Goal: Find specific page/section: Locate a particular part of the current website

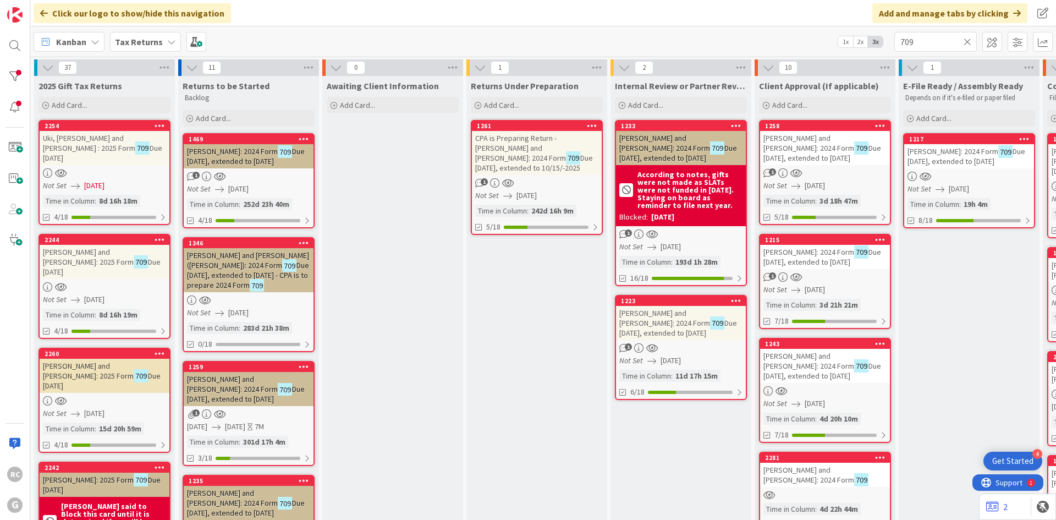
click at [164, 42] on div "Tax Returns" at bounding box center [145, 42] width 71 height 20
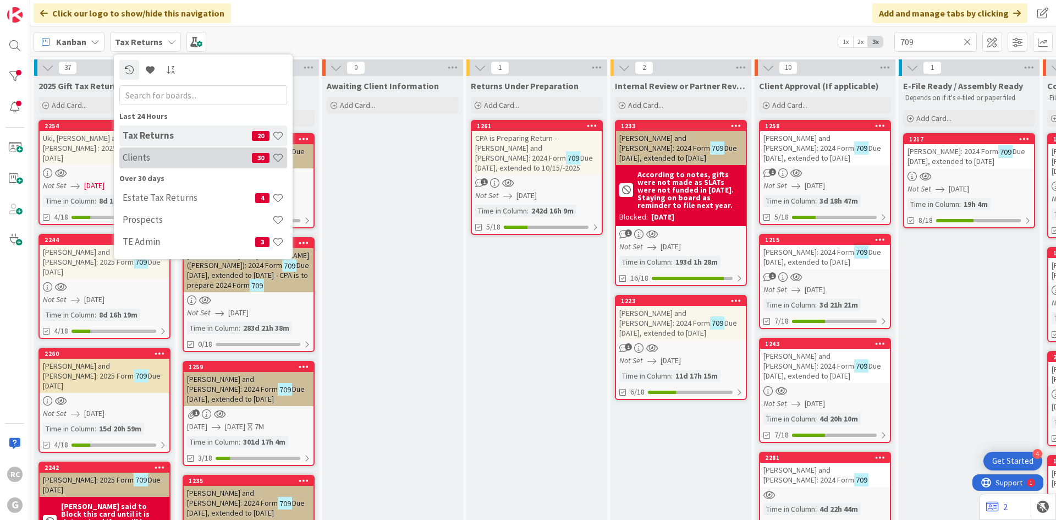
click at [160, 151] on div "Clients 30" at bounding box center [203, 157] width 168 height 21
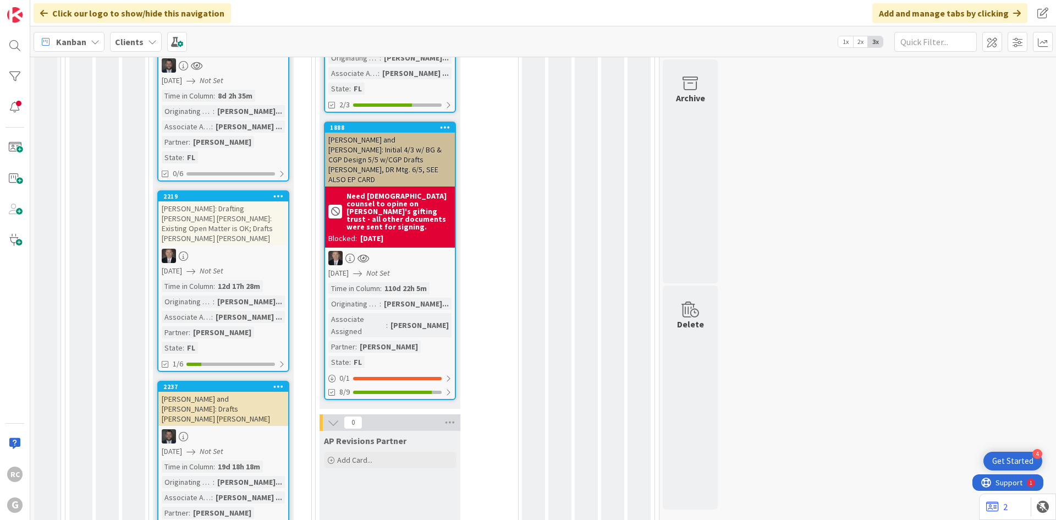
scroll to position [935, 0]
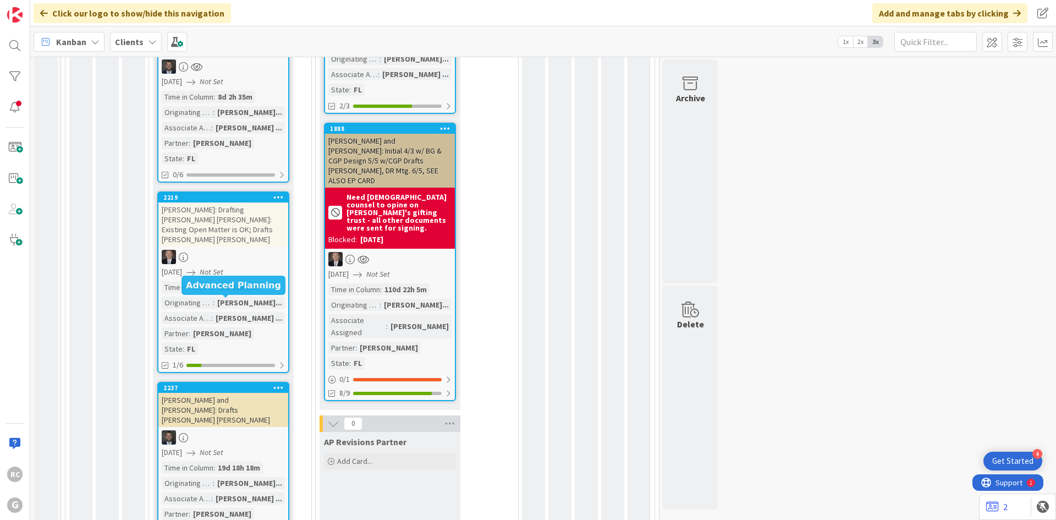
click at [205, 384] on div "2237" at bounding box center [225, 388] width 125 height 8
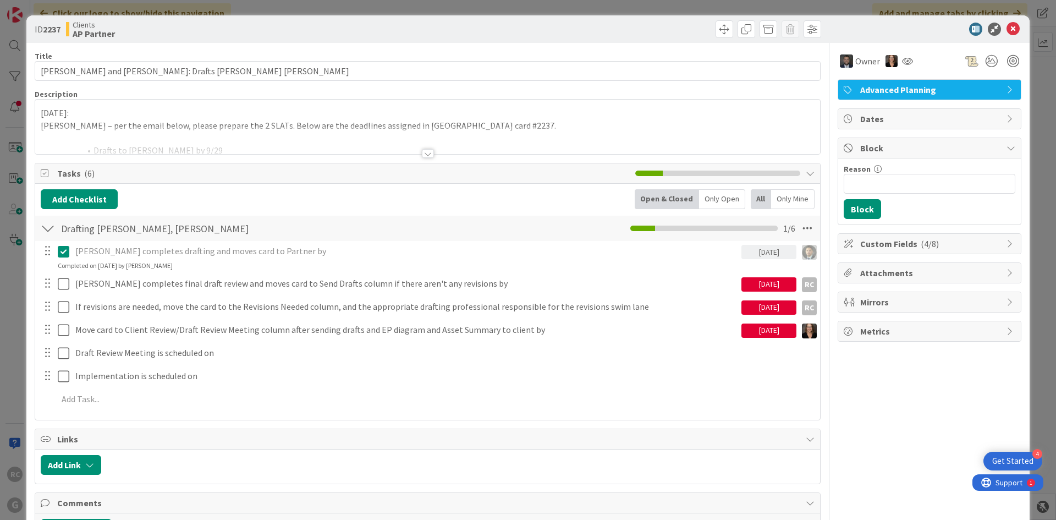
click at [426, 152] on div at bounding box center [428, 153] width 12 height 9
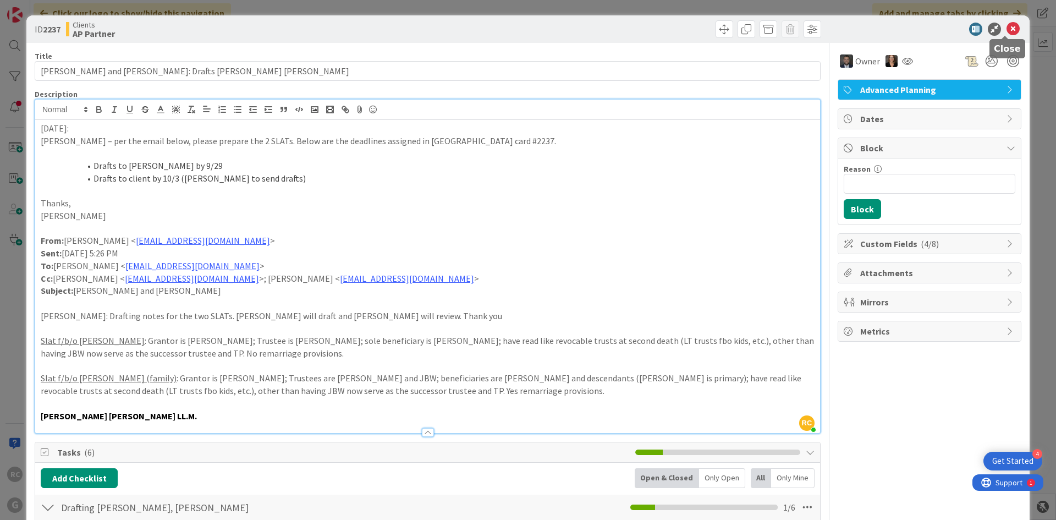
click at [1007, 27] on icon at bounding box center [1013, 29] width 13 height 13
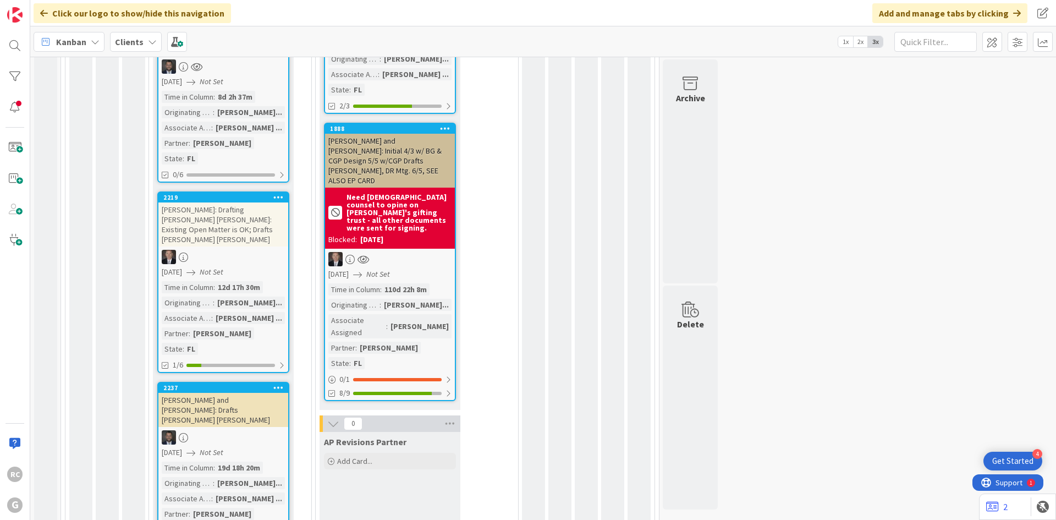
click at [136, 44] on b "Clients" at bounding box center [129, 41] width 29 height 11
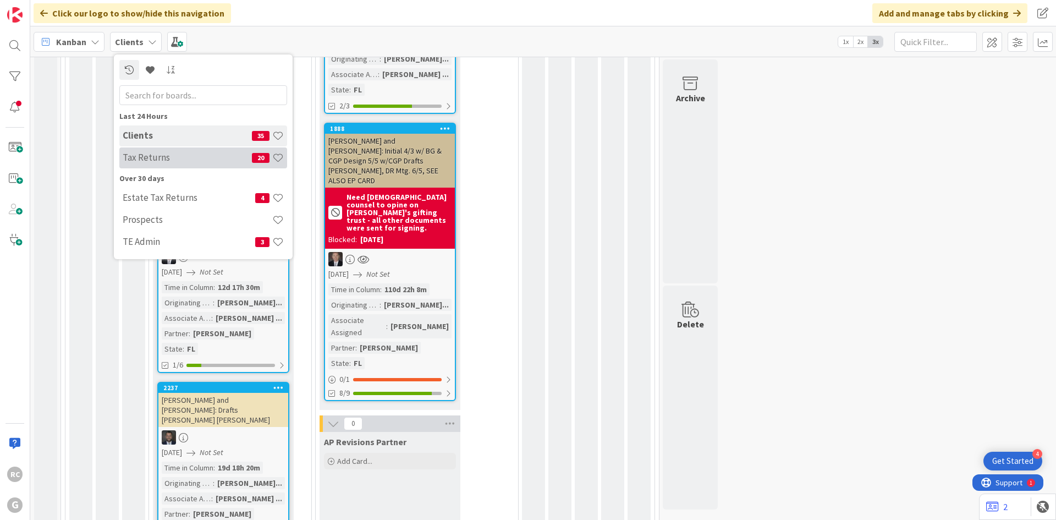
click at [151, 155] on h4 "Tax Returns" at bounding box center [187, 157] width 129 height 11
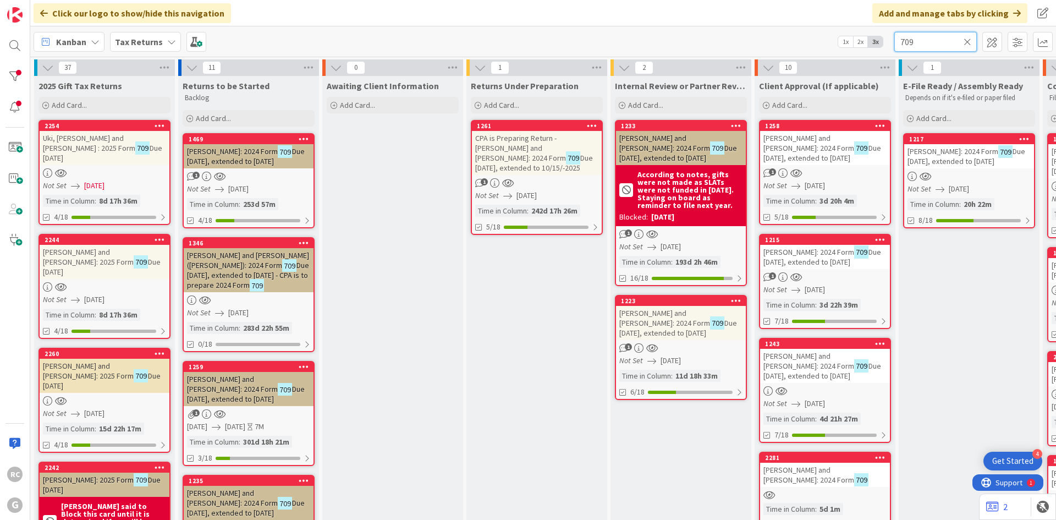
click at [919, 43] on input "709" at bounding box center [935, 42] width 83 height 20
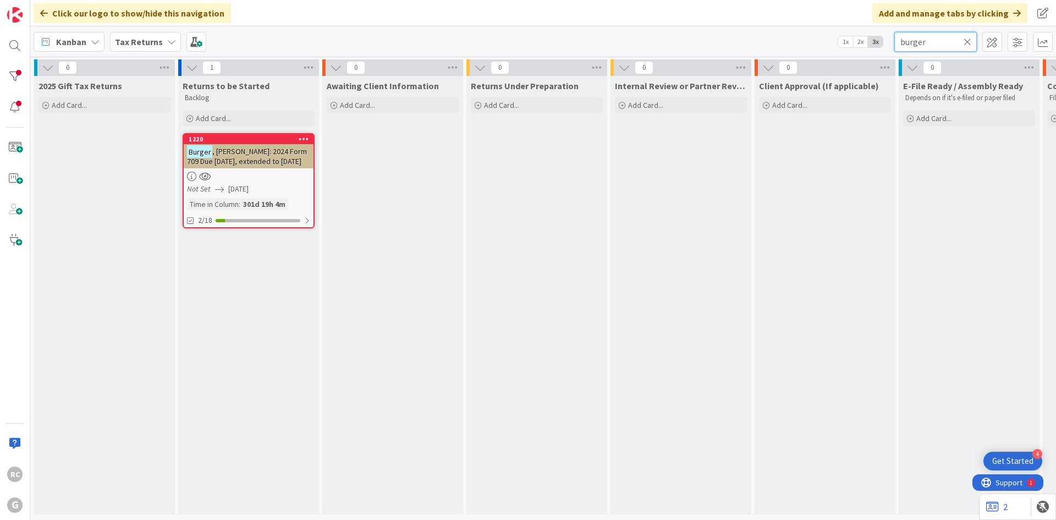
type input "burger"
click at [242, 142] on div "1220" at bounding box center [251, 139] width 125 height 8
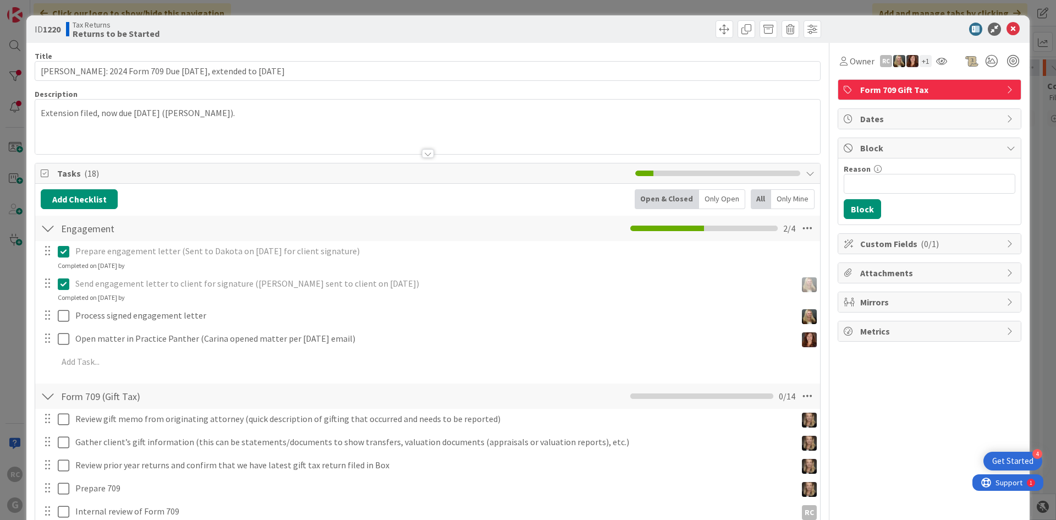
click at [43, 112] on div "Extension filed, now due [DATE] ([PERSON_NAME])." at bounding box center [427, 127] width 785 height 54
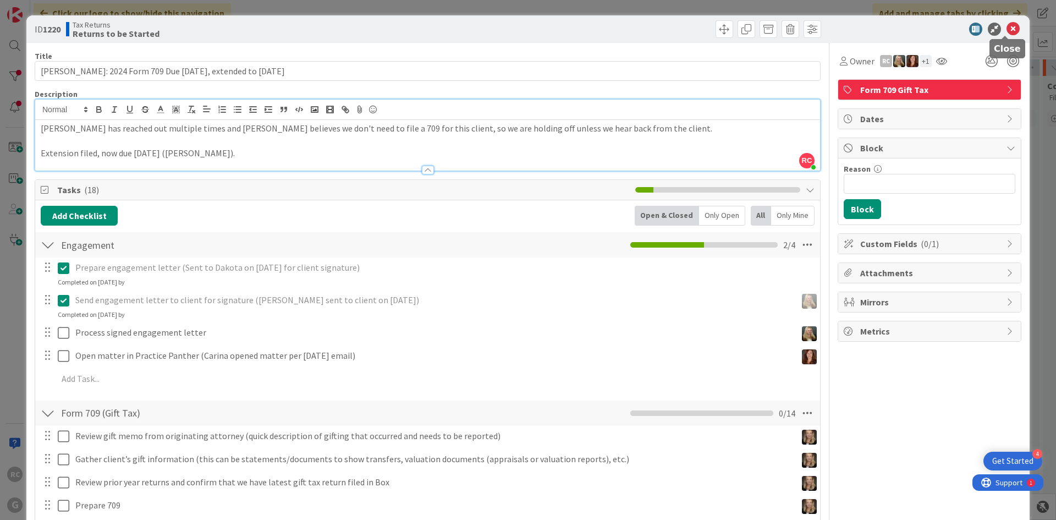
click at [1008, 28] on icon at bounding box center [1013, 29] width 13 height 13
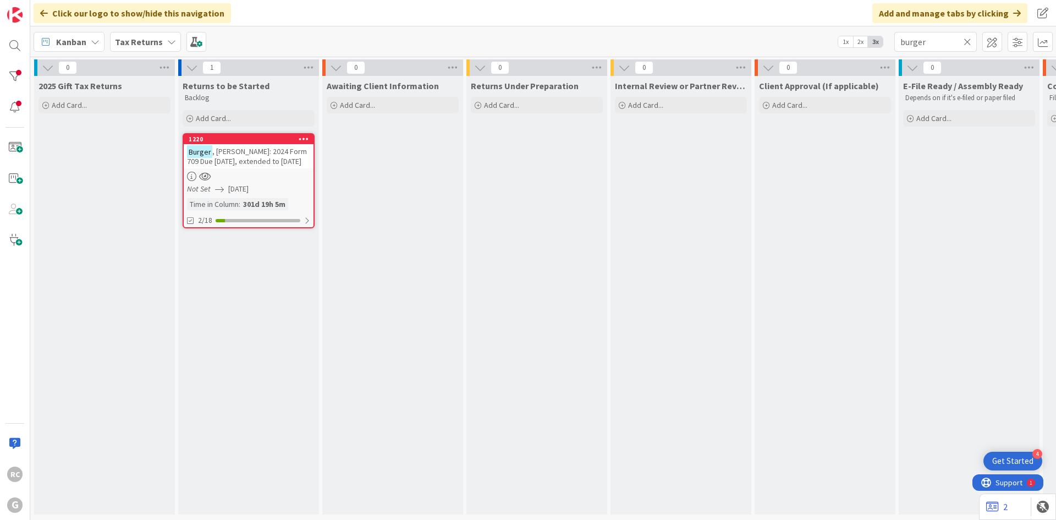
click at [970, 41] on icon at bounding box center [968, 42] width 8 height 10
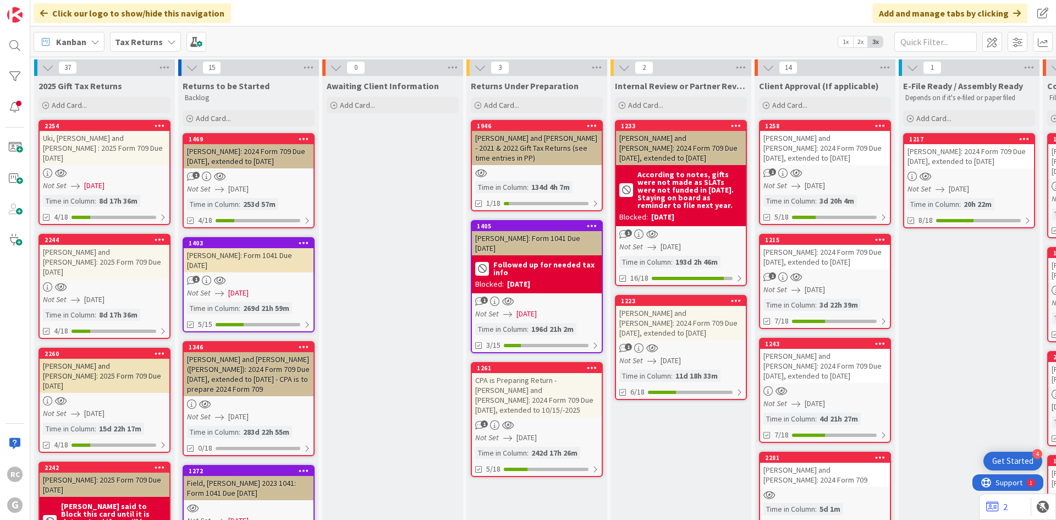
click at [150, 44] on b "Tax Returns" at bounding box center [139, 41] width 48 height 11
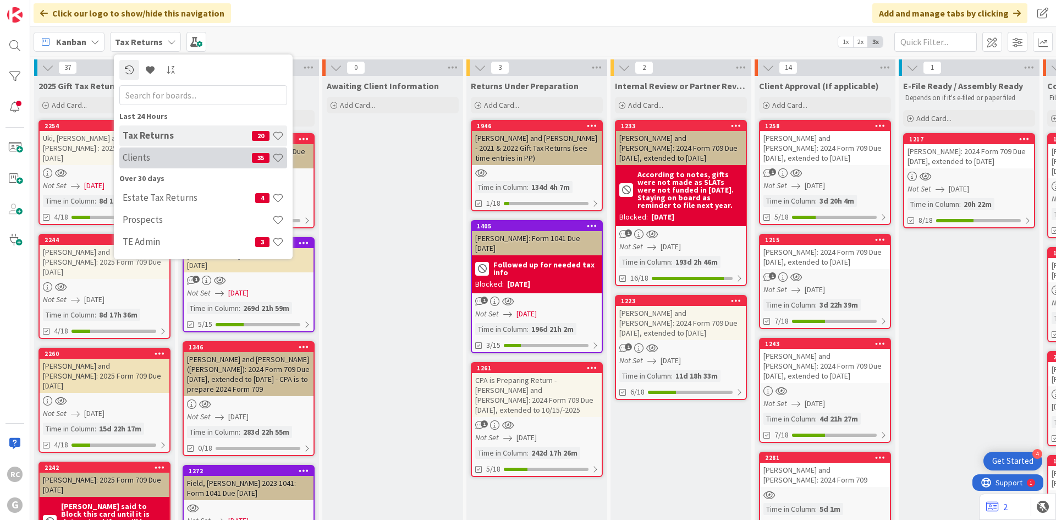
click at [171, 161] on h4 "Clients" at bounding box center [187, 157] width 129 height 11
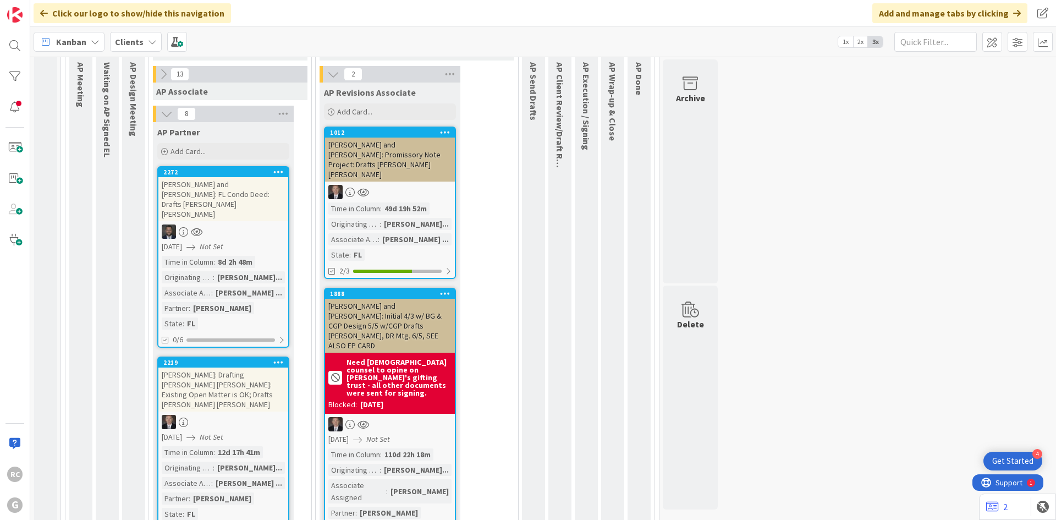
scroll to position [990, 0]
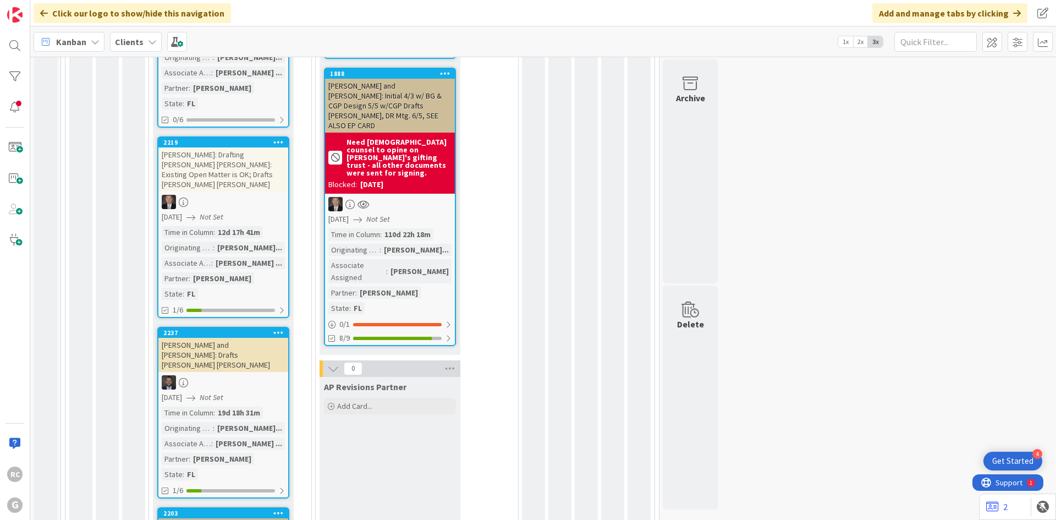
click at [214, 338] on div "[PERSON_NAME] and [PERSON_NAME]: Drafts [PERSON_NAME] [PERSON_NAME]" at bounding box center [223, 355] width 130 height 34
